Goal: Check status: Check status

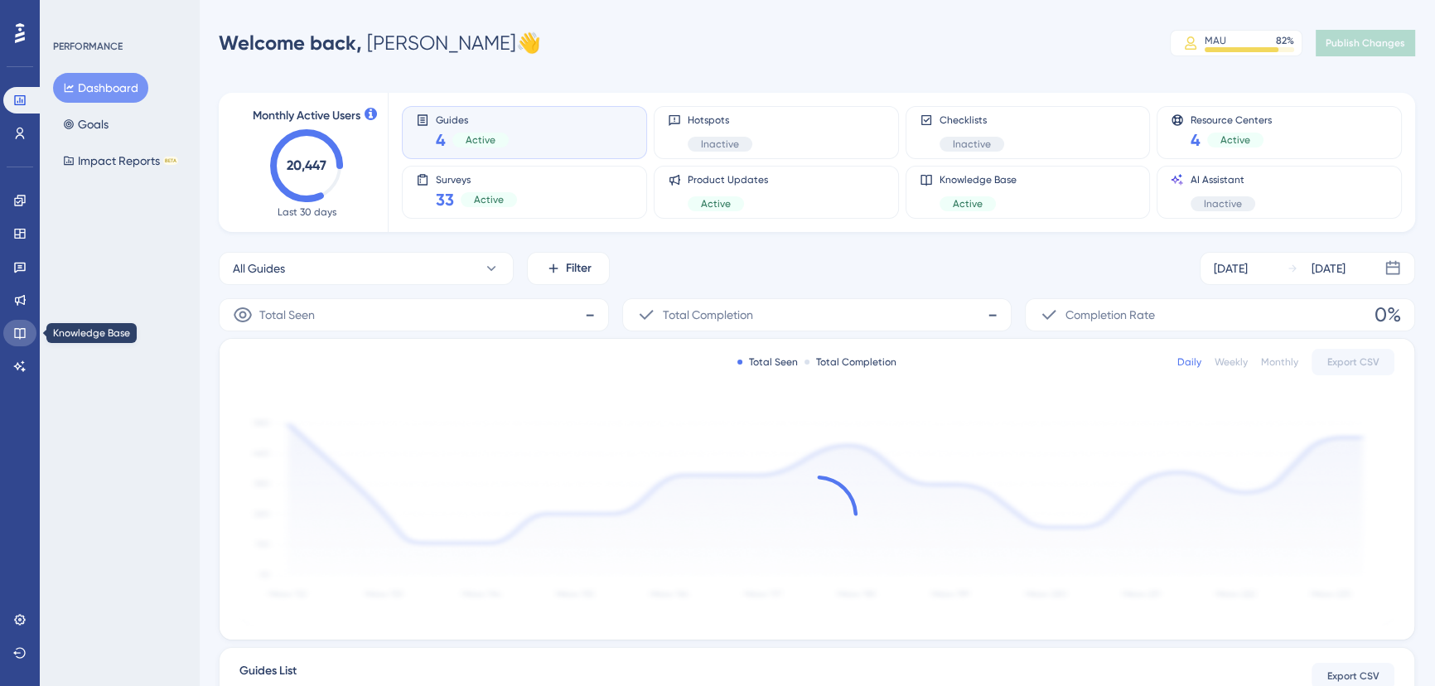
click at [14, 330] on icon at bounding box center [19, 332] width 13 height 13
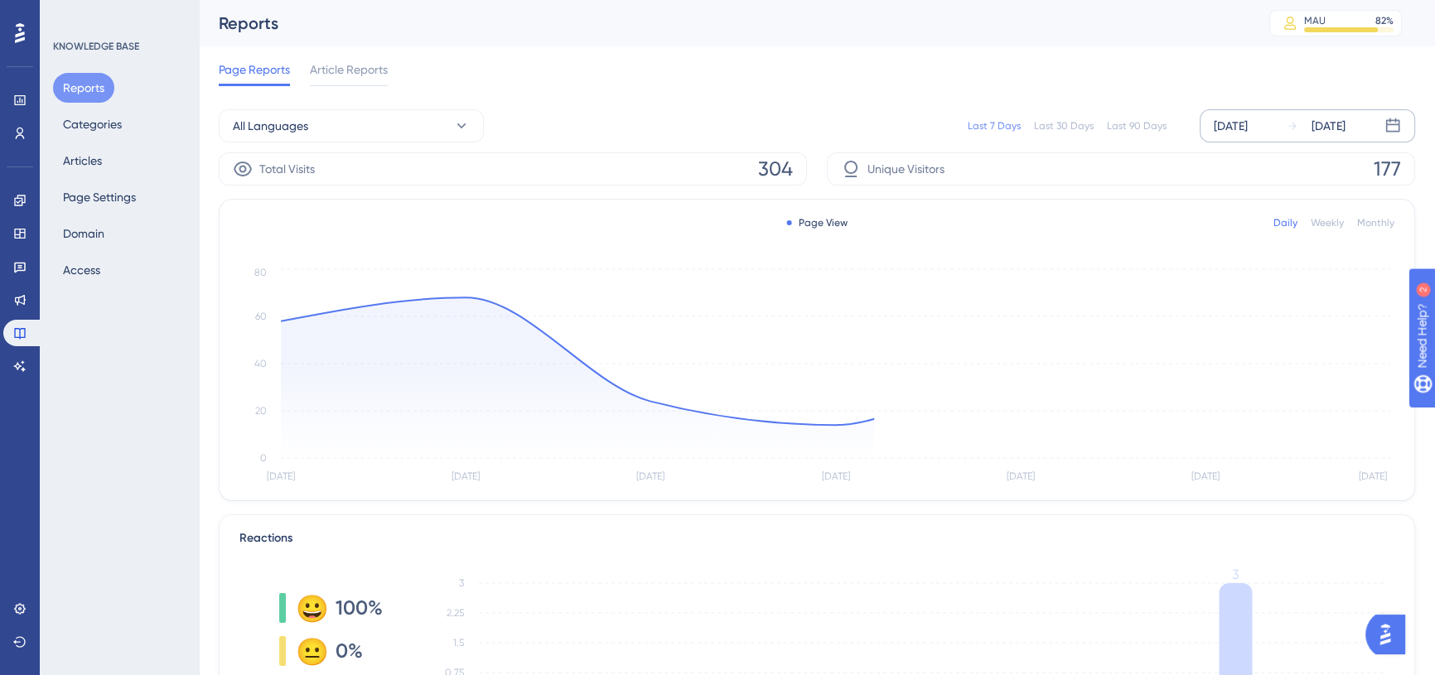
click at [1248, 129] on div "[DATE]" at bounding box center [1231, 126] width 34 height 20
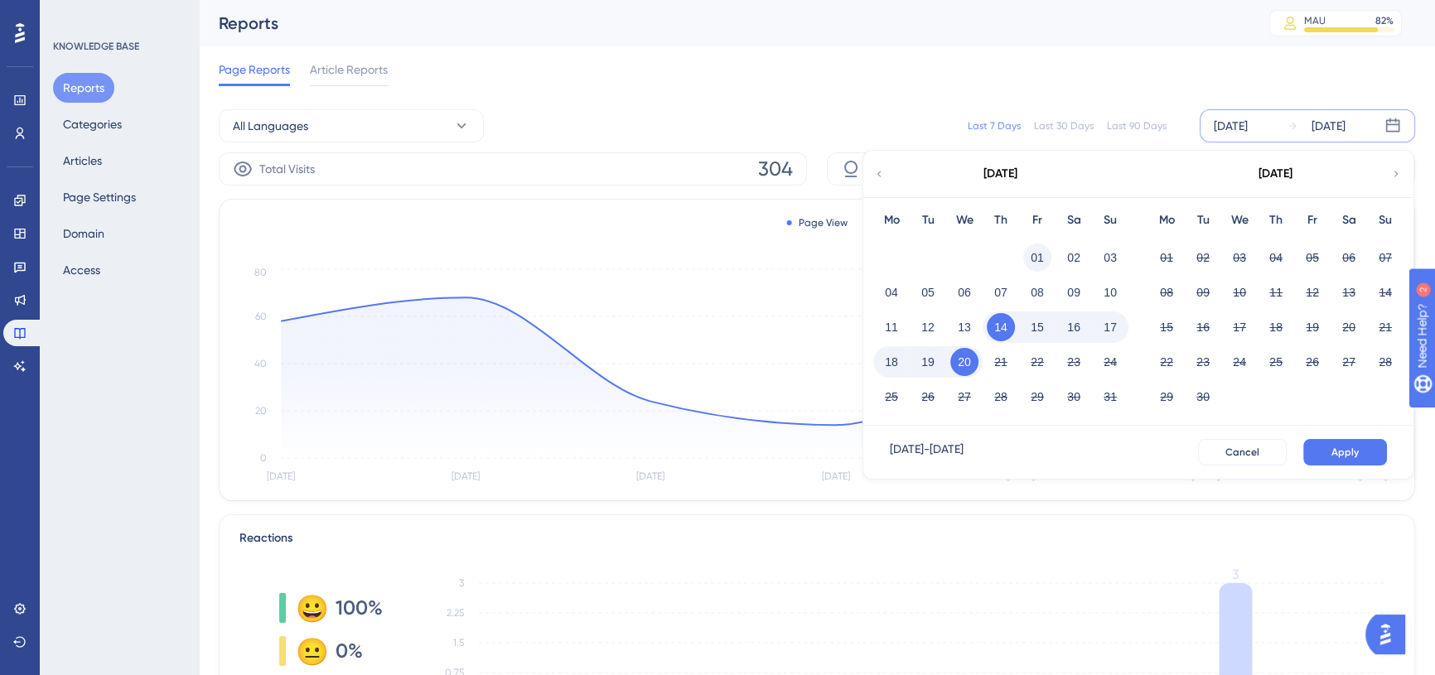
click at [1024, 258] on button "01" at bounding box center [1037, 258] width 28 height 28
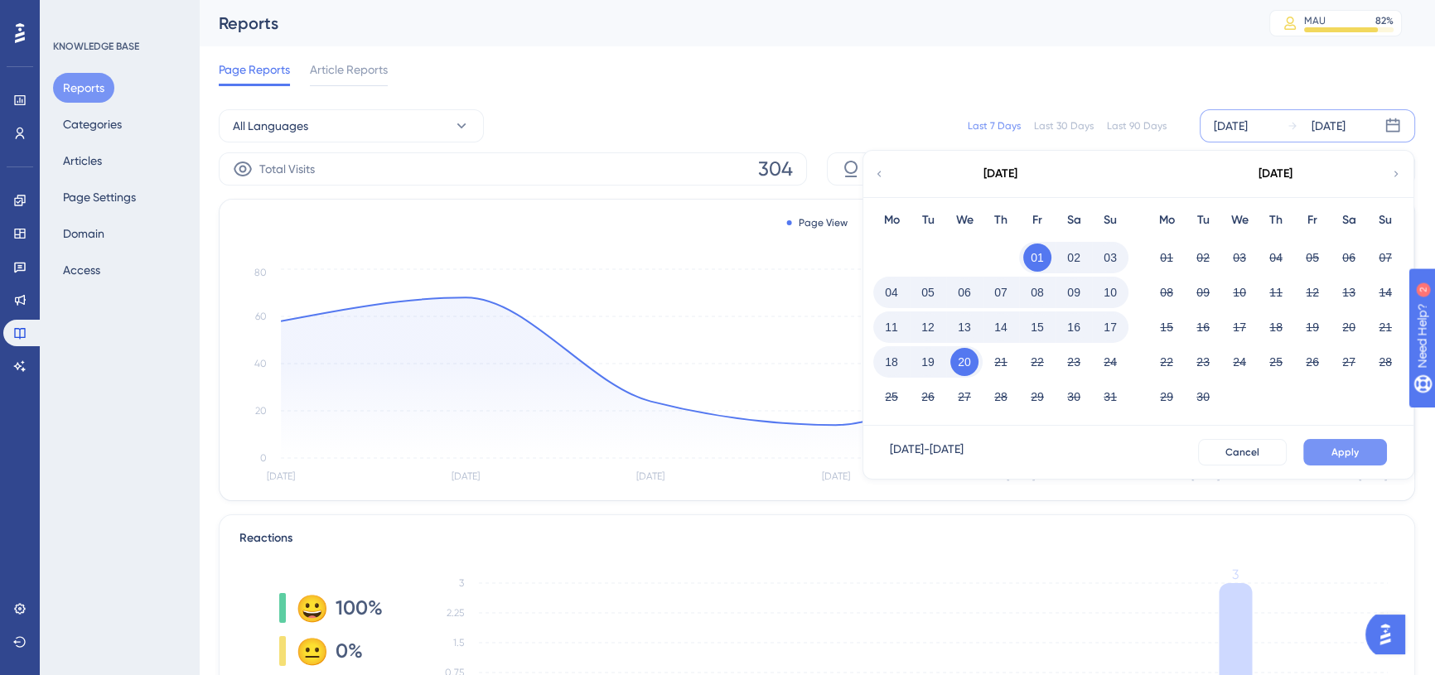
click at [1344, 456] on span "Apply" at bounding box center [1345, 452] width 27 height 13
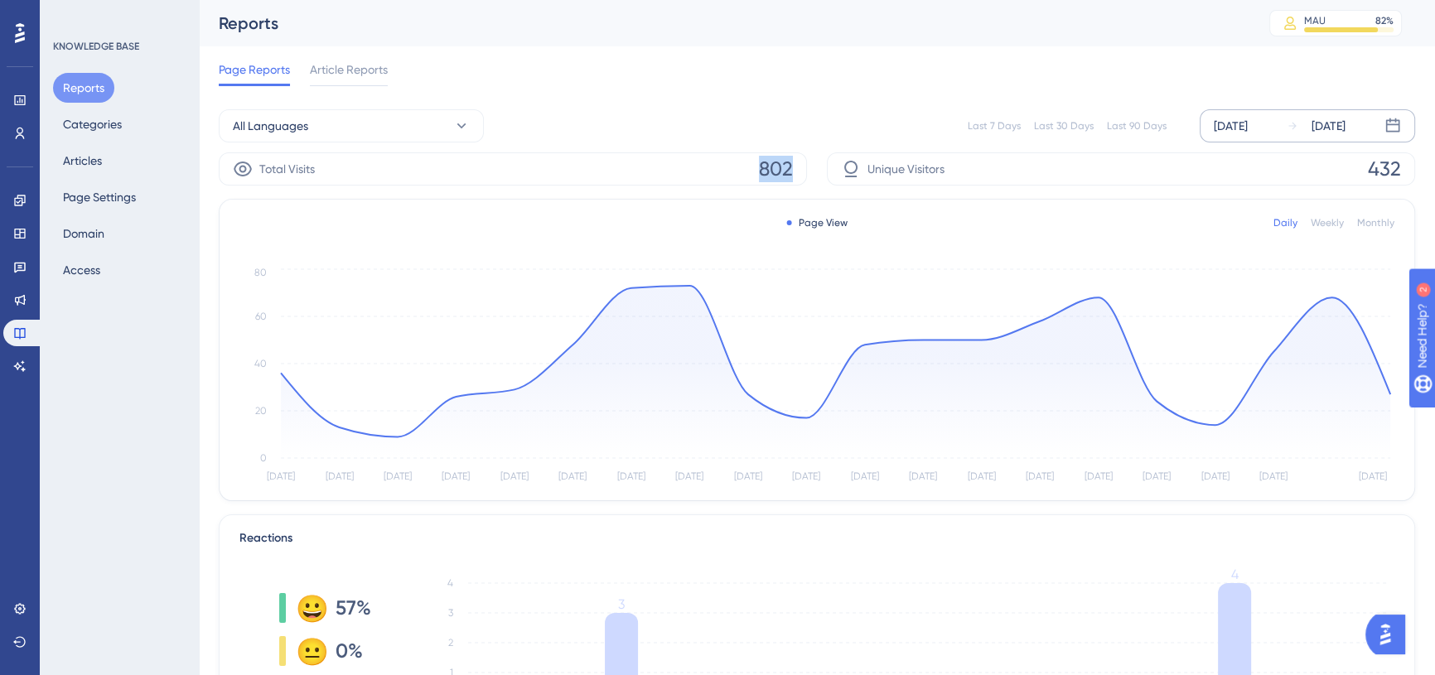
drag, startPoint x: 759, startPoint y: 168, endPoint x: 793, endPoint y: 163, distance: 34.3
click at [793, 163] on div "Total Visits 802" at bounding box center [513, 168] width 588 height 33
click at [786, 150] on div "All Languages Last 7 Days Last 30 Days Last 90 Days [DATE] [DATE]" at bounding box center [817, 125] width 1197 height 53
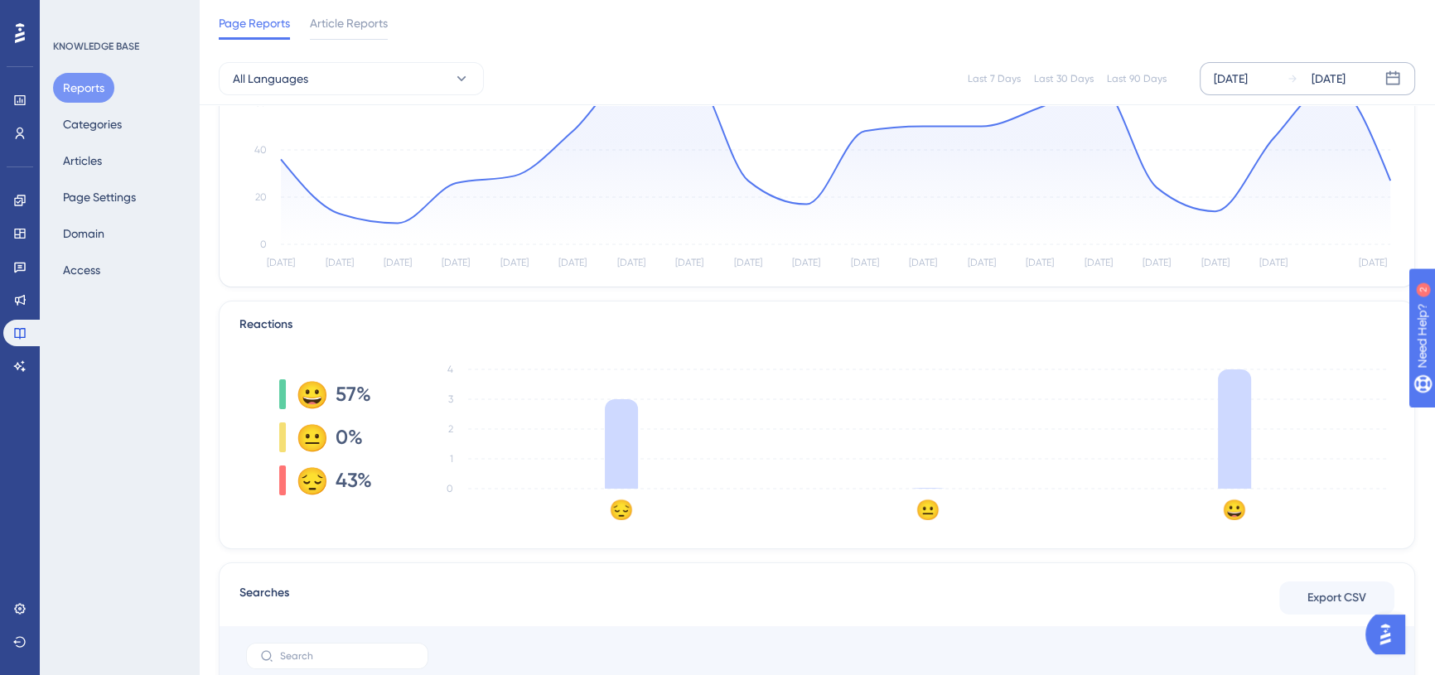
scroll to position [225, 0]
